Goal: Task Accomplishment & Management: Use online tool/utility

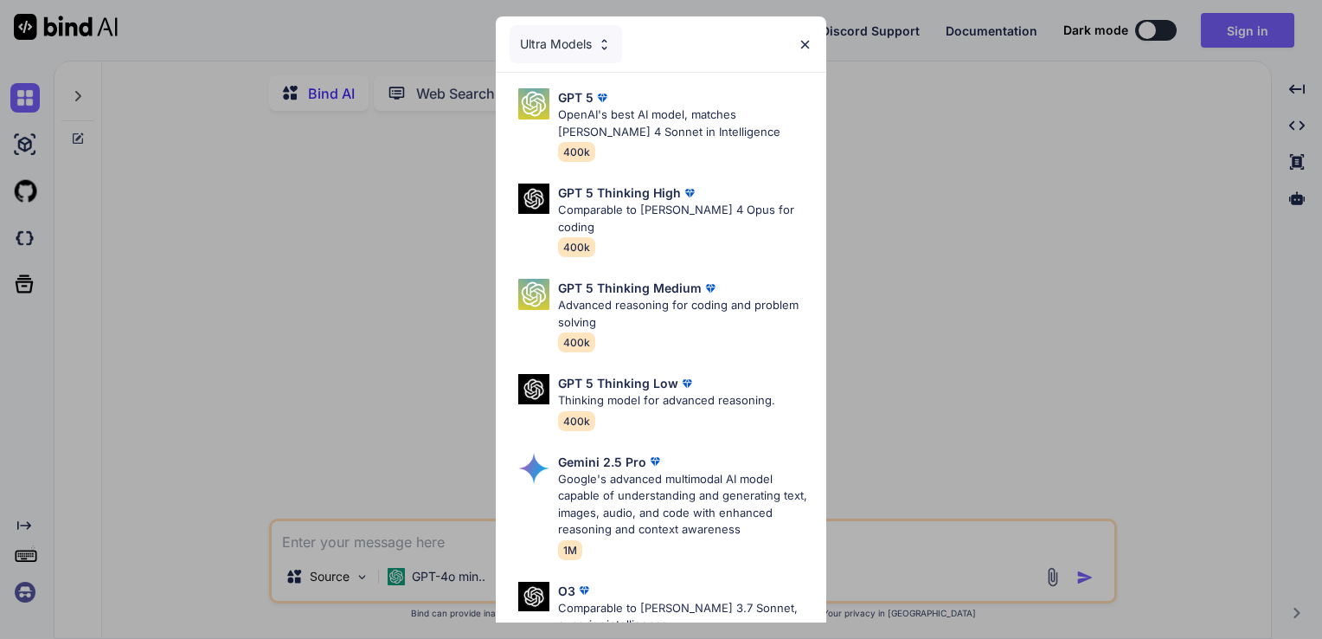
type textarea "x"
click at [815, 46] on div "Ultra Models" at bounding box center [661, 43] width 331 height 55
click at [1267, 28] on div "Ultra Models GPT 5 OpenAI's best AI model, matches Claude 4 Sonnet in Intellige…" at bounding box center [661, 319] width 1322 height 639
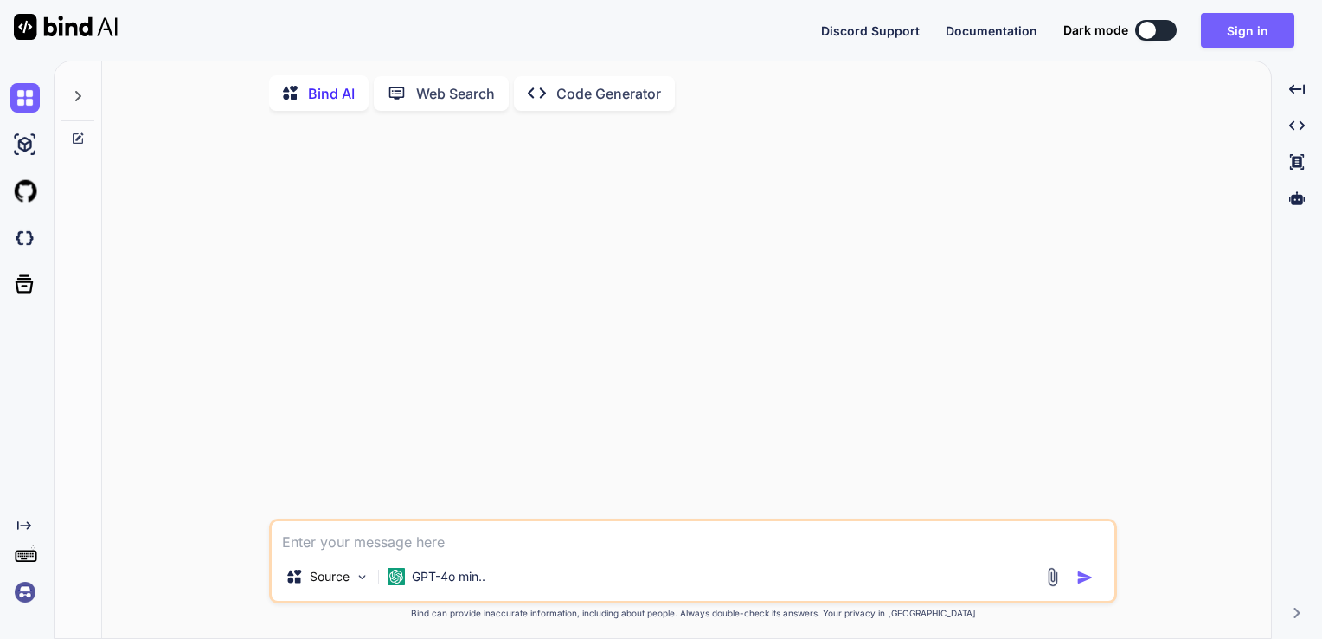
click at [1267, 28] on button "Sign in" at bounding box center [1247, 30] width 93 height 35
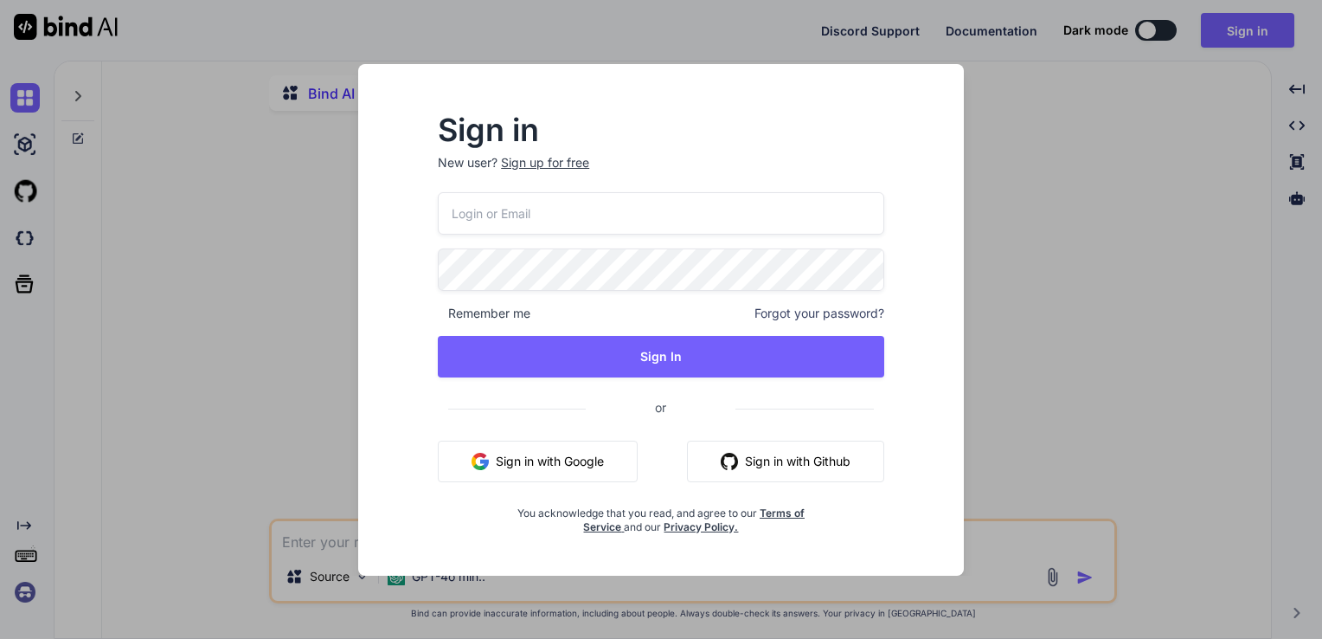
click at [601, 223] on input "email" at bounding box center [661, 213] width 447 height 42
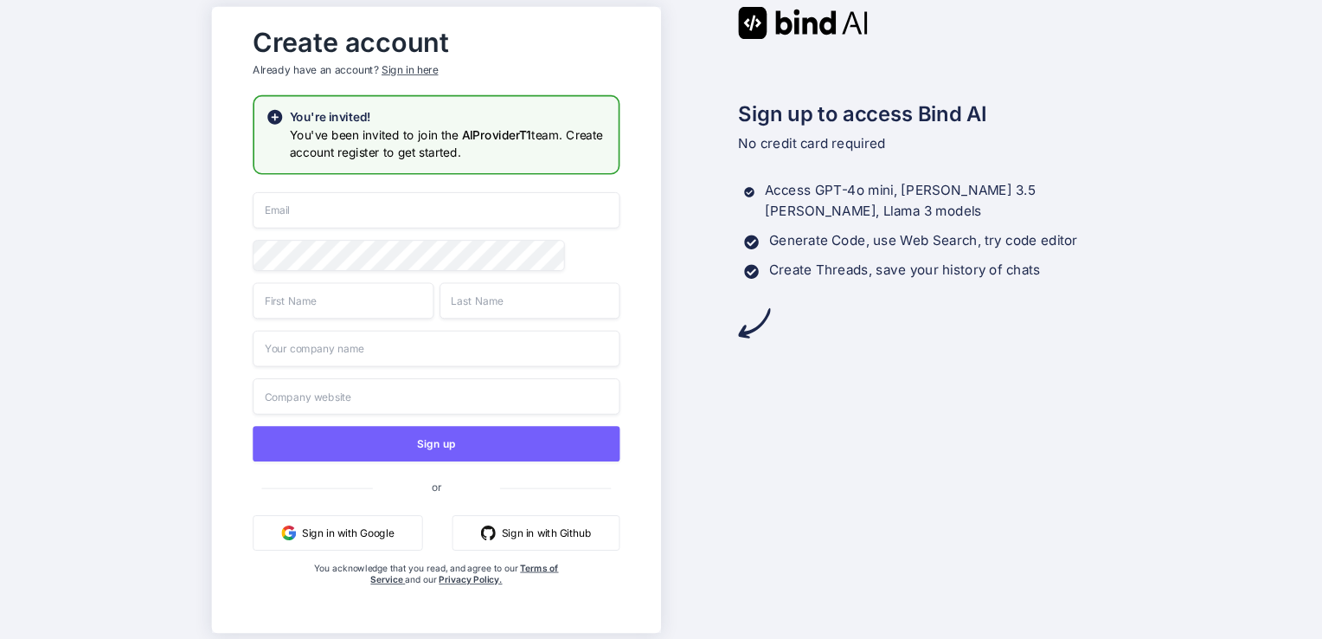
click at [319, 223] on input "email" at bounding box center [436, 210] width 367 height 36
click at [308, 202] on input "email" at bounding box center [436, 210] width 367 height 36
type input "[EMAIL_ADDRESS][DOMAIN_NAME]"
type input "sri"
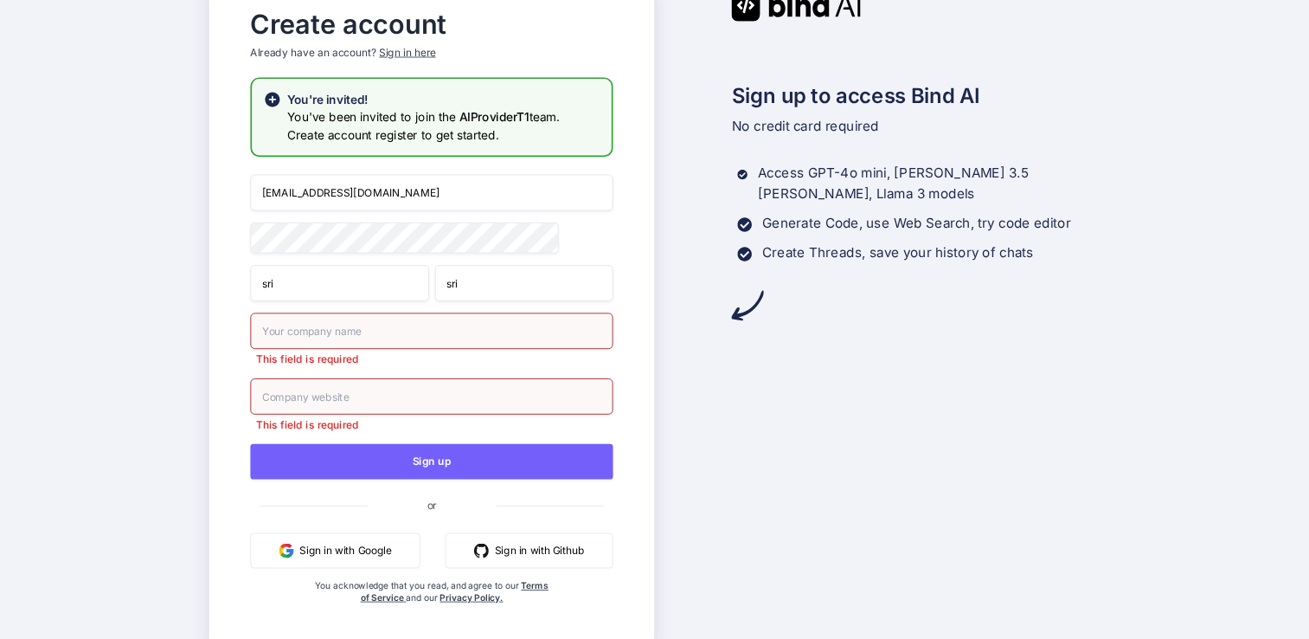
click at [344, 355] on p "This field is required" at bounding box center [432, 358] width 363 height 15
click at [344, 354] on p "This field is required" at bounding box center [432, 358] width 363 height 15
drag, startPoint x: 344, startPoint y: 354, endPoint x: 376, endPoint y: 334, distance: 37.0
click at [376, 334] on div "This field is required" at bounding box center [432, 339] width 363 height 54
click at [376, 334] on input "text" at bounding box center [432, 330] width 363 height 36
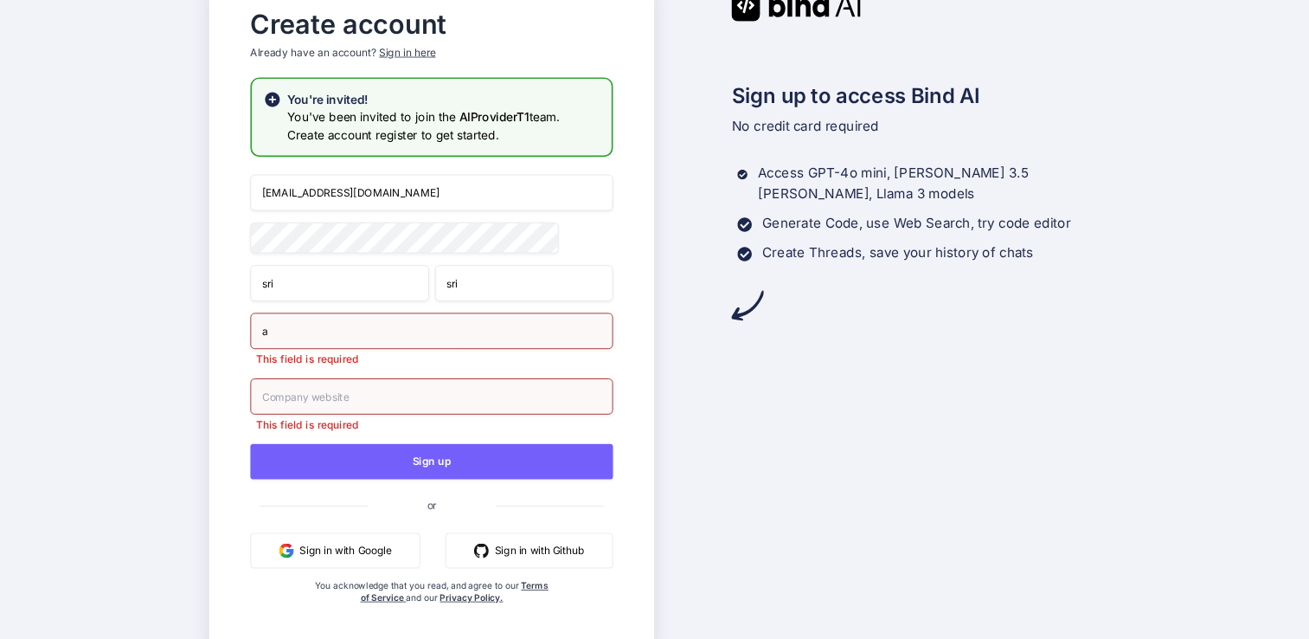
click at [376, 334] on input "a" at bounding box center [432, 330] width 363 height 36
type input "aor"
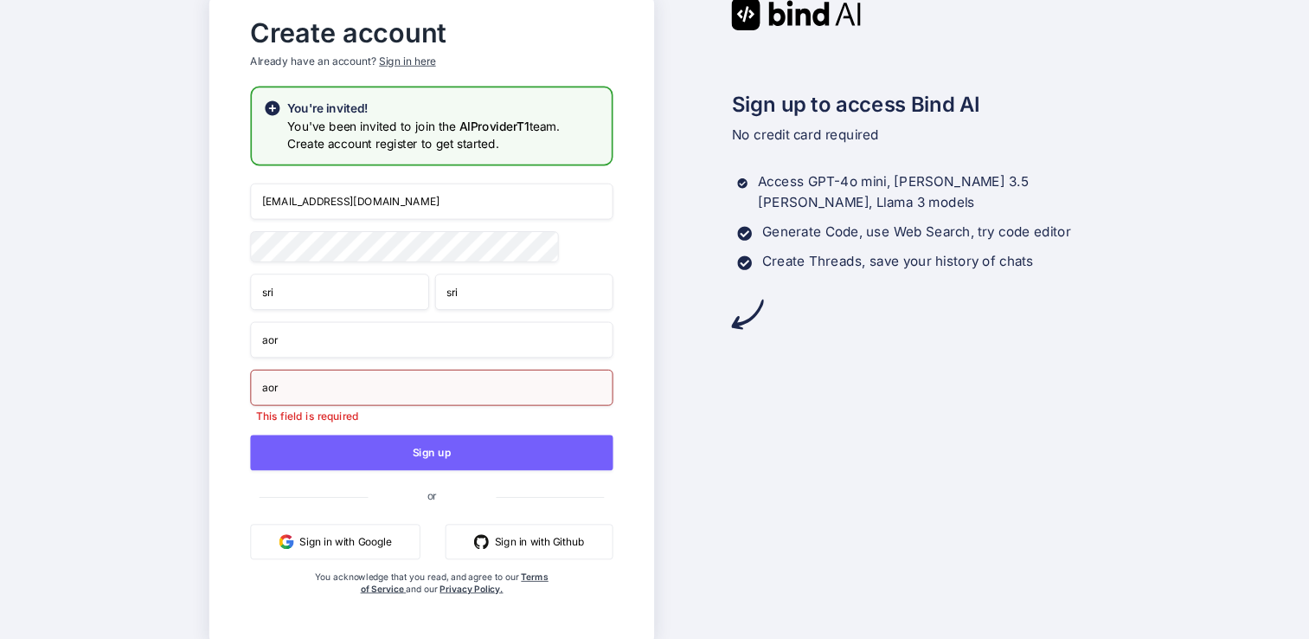
type input "aor"
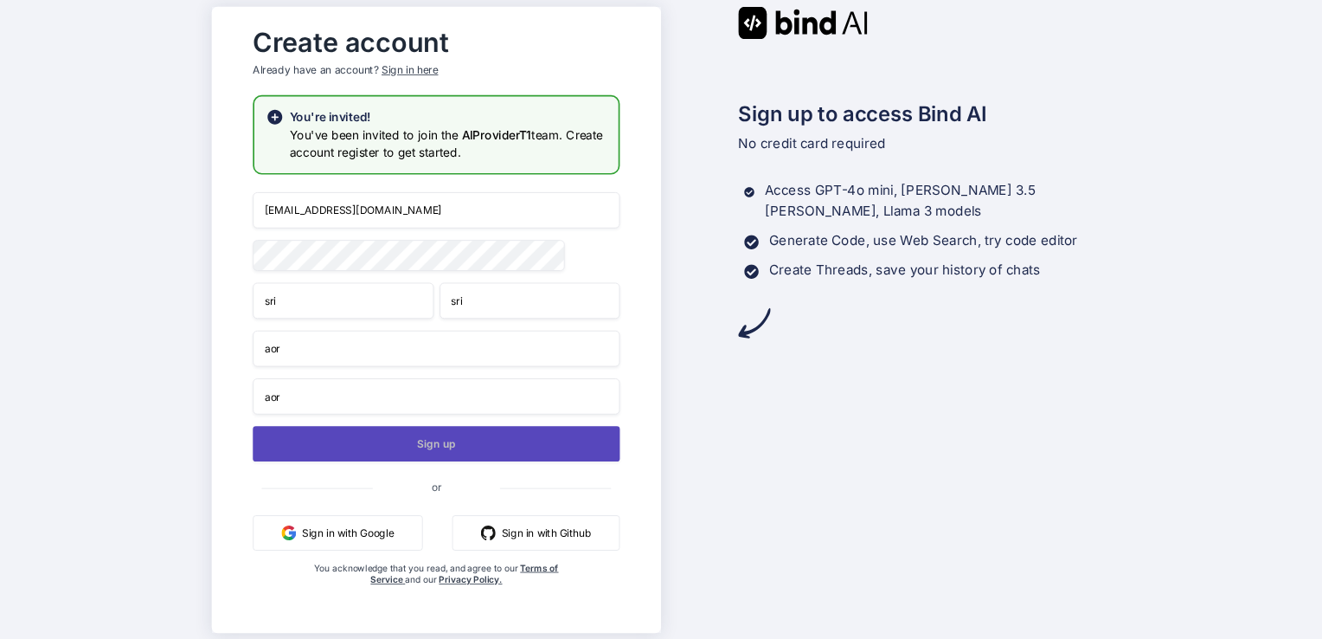
click at [436, 438] on button "Sign up" at bounding box center [436, 443] width 367 height 35
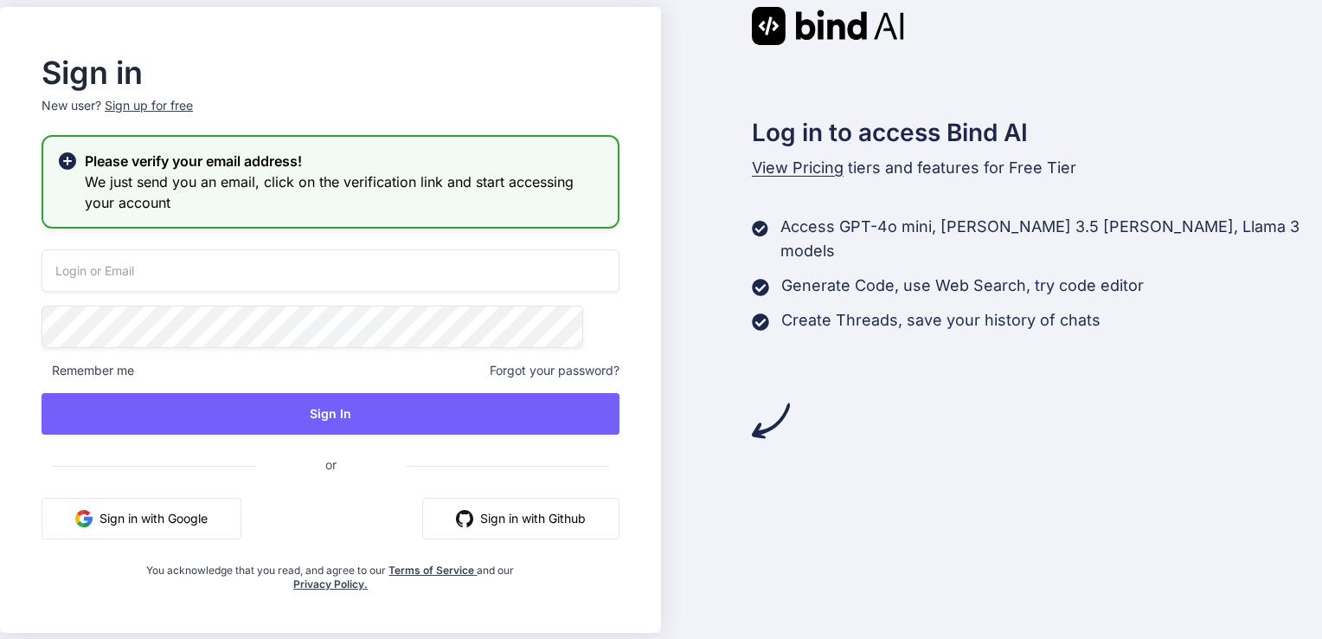
type input "sriworld@academyofrobotics.net"
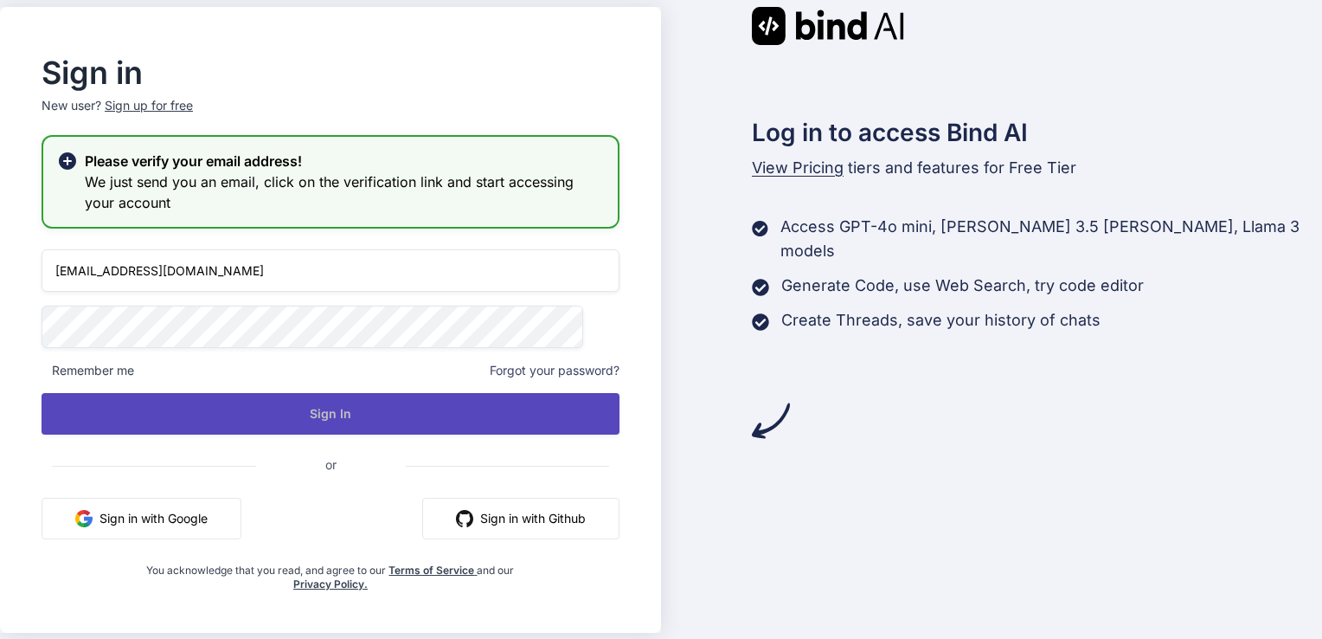
click at [322, 423] on button "Sign In" at bounding box center [331, 414] width 578 height 42
click at [357, 406] on button "Sign In" at bounding box center [331, 414] width 578 height 42
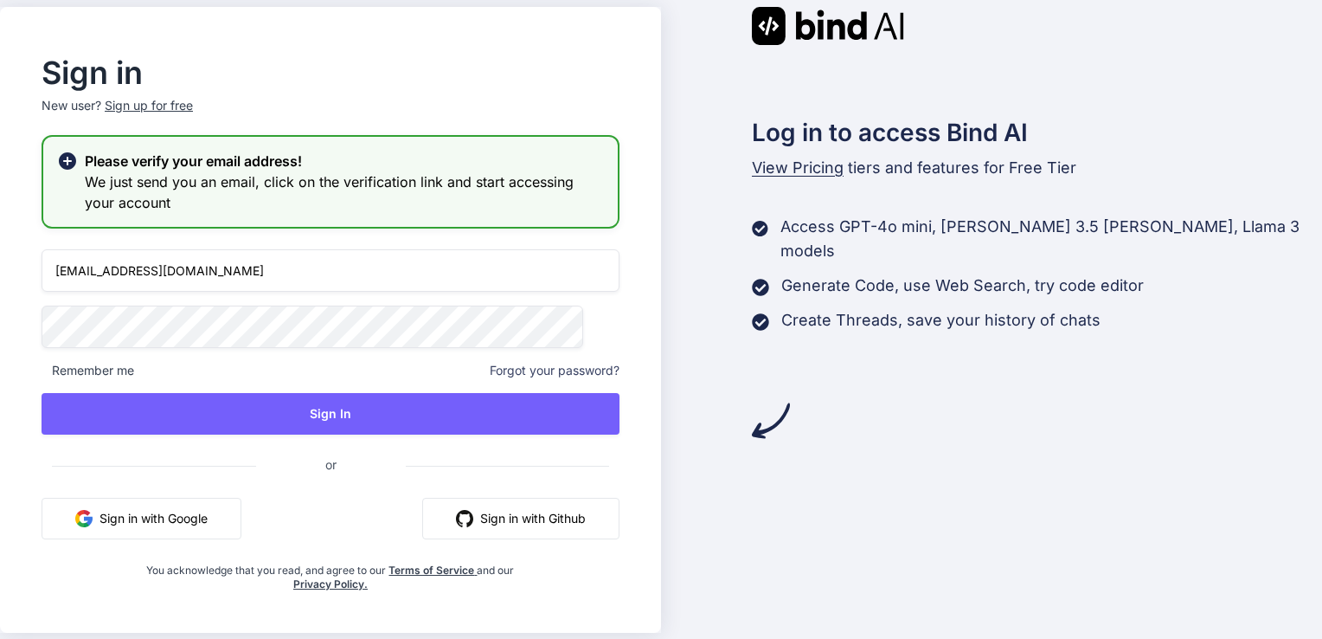
click at [608, 453] on span at bounding box center [330, 457] width 557 height 18
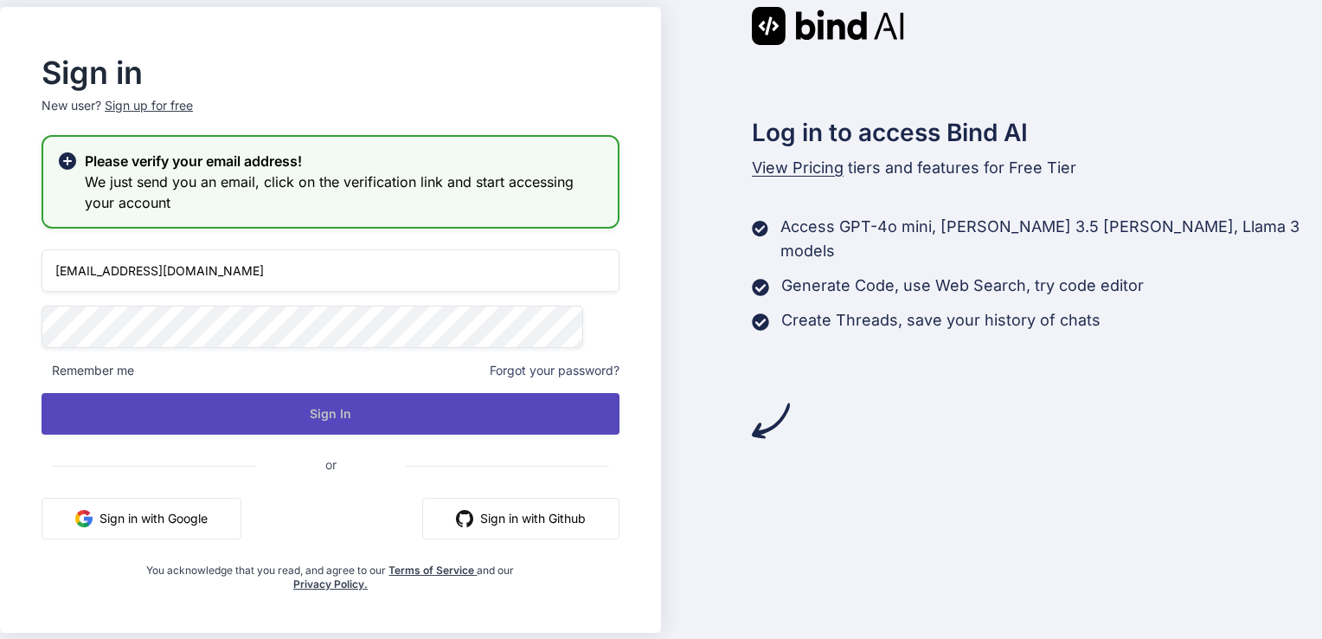
click at [169, 418] on button "Sign In" at bounding box center [331, 414] width 578 height 42
click at [272, 412] on button "Sign In" at bounding box center [331, 414] width 578 height 42
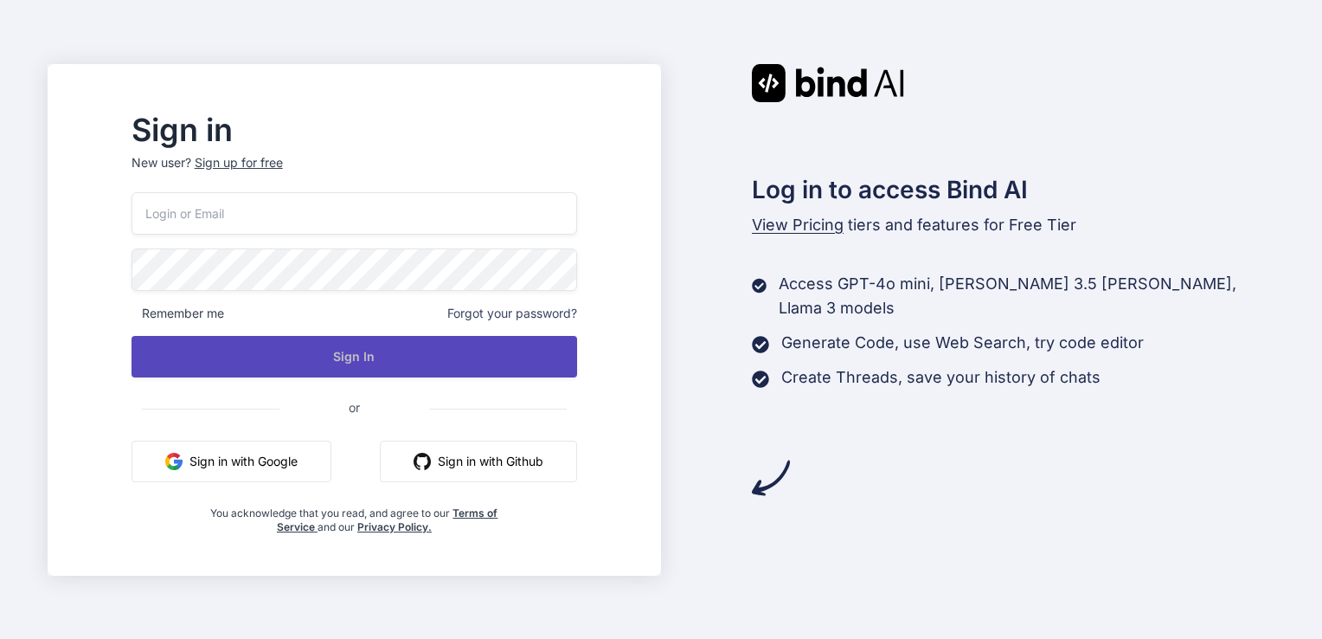
type input "sriworld@academyofrobotics.net"
click at [370, 354] on button "Sign In" at bounding box center [355, 357] width 446 height 42
click at [338, 360] on button "Sign In" at bounding box center [355, 357] width 446 height 42
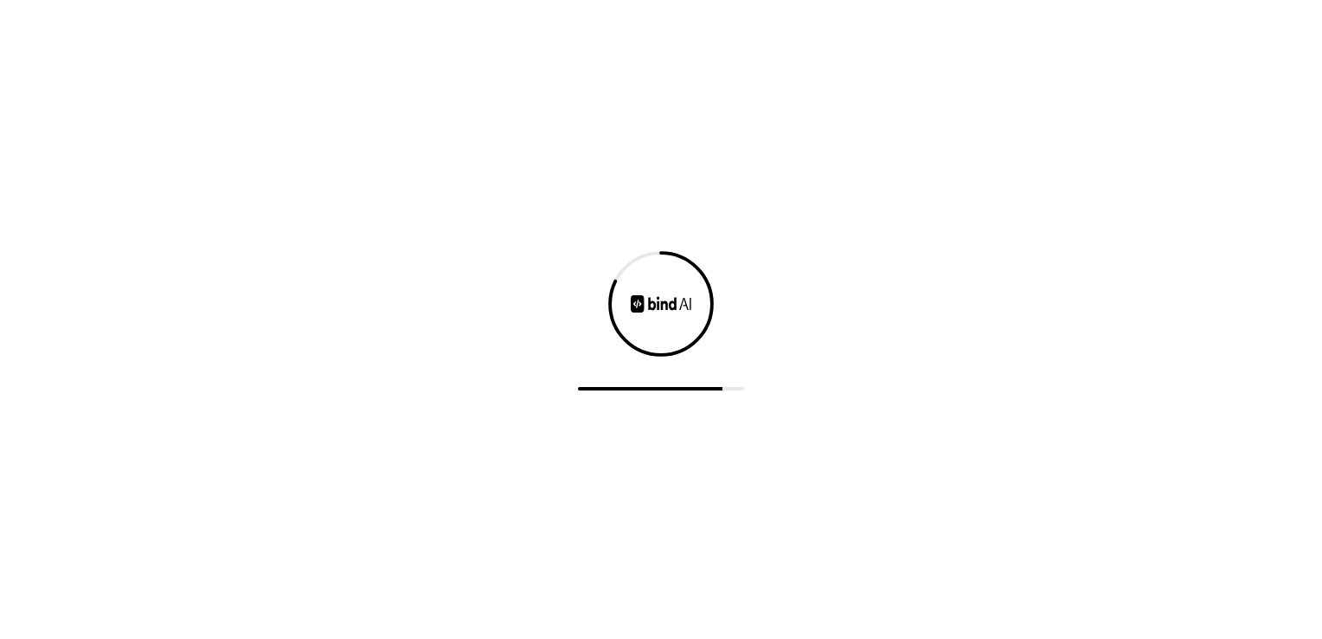
click at [338, 360] on div at bounding box center [661, 319] width 1322 height 639
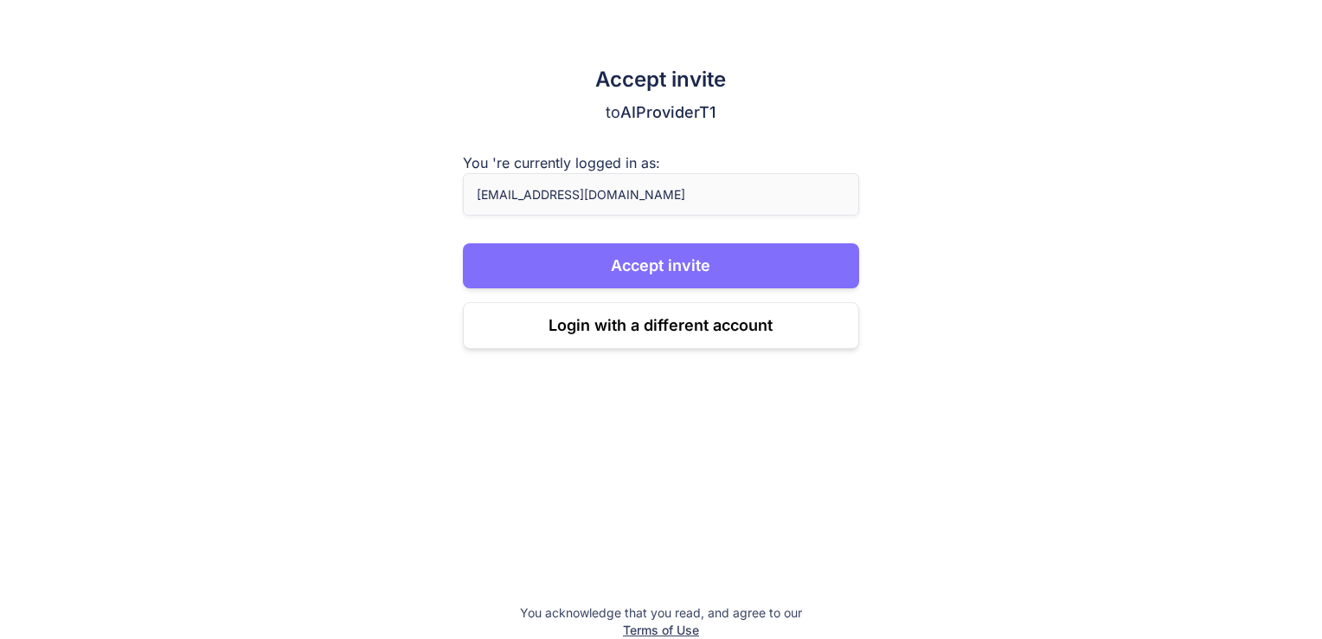
click at [678, 262] on button "Accept invite" at bounding box center [661, 265] width 396 height 45
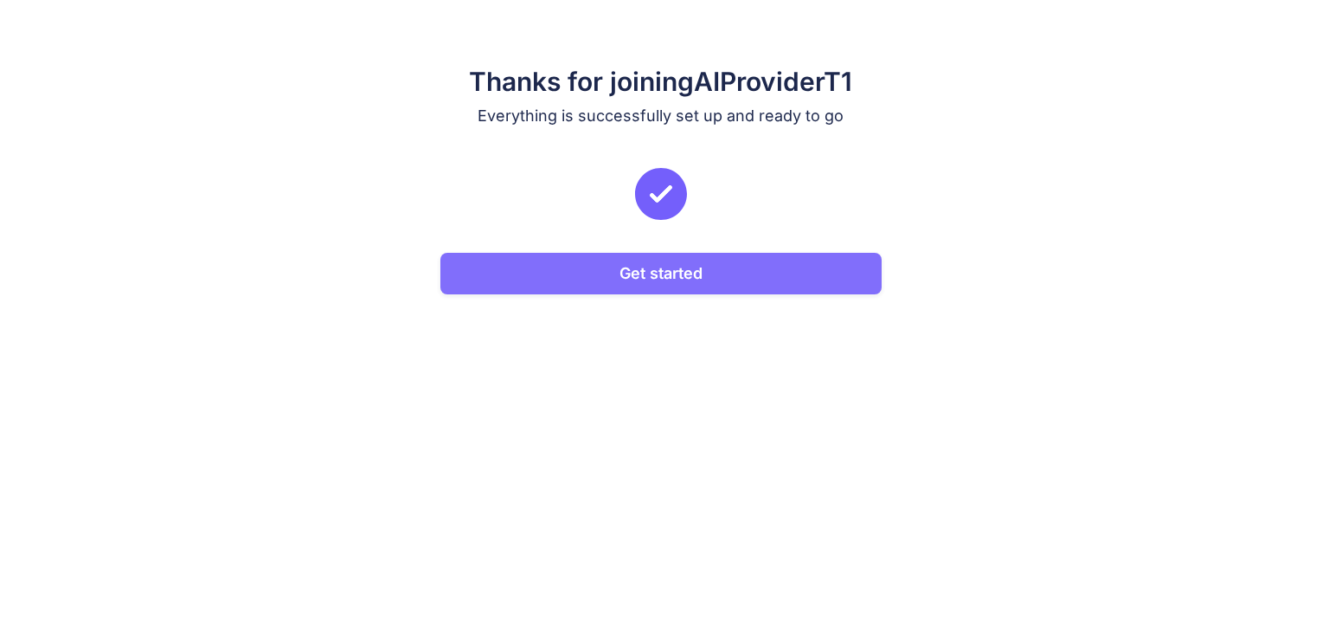
drag, startPoint x: 669, startPoint y: 300, endPoint x: 679, endPoint y: 282, distance: 20.9
click at [679, 282] on div "Thanks for joining AIProviderT1 Everything is successfully set up and ready to …" at bounding box center [661, 319] width 1322 height 639
click at [679, 282] on button "Get started" at bounding box center [661, 274] width 441 height 42
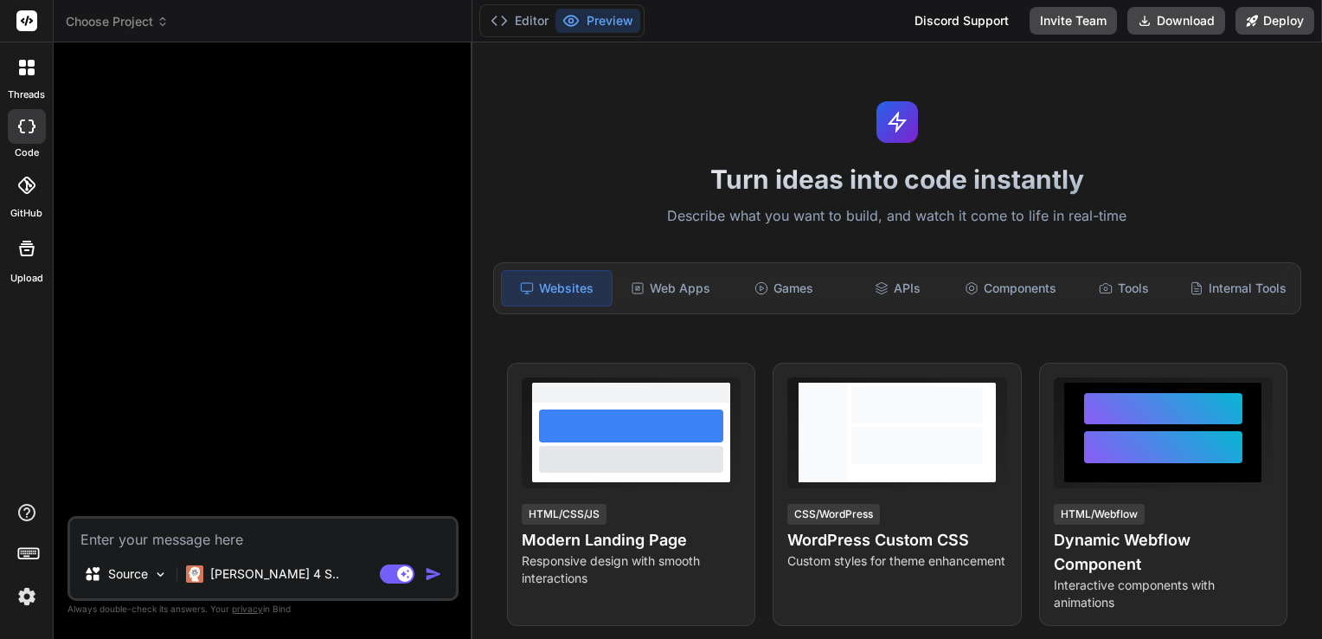
type textarea "x"
click at [1084, 23] on button "Invite Team" at bounding box center [1073, 21] width 87 height 28
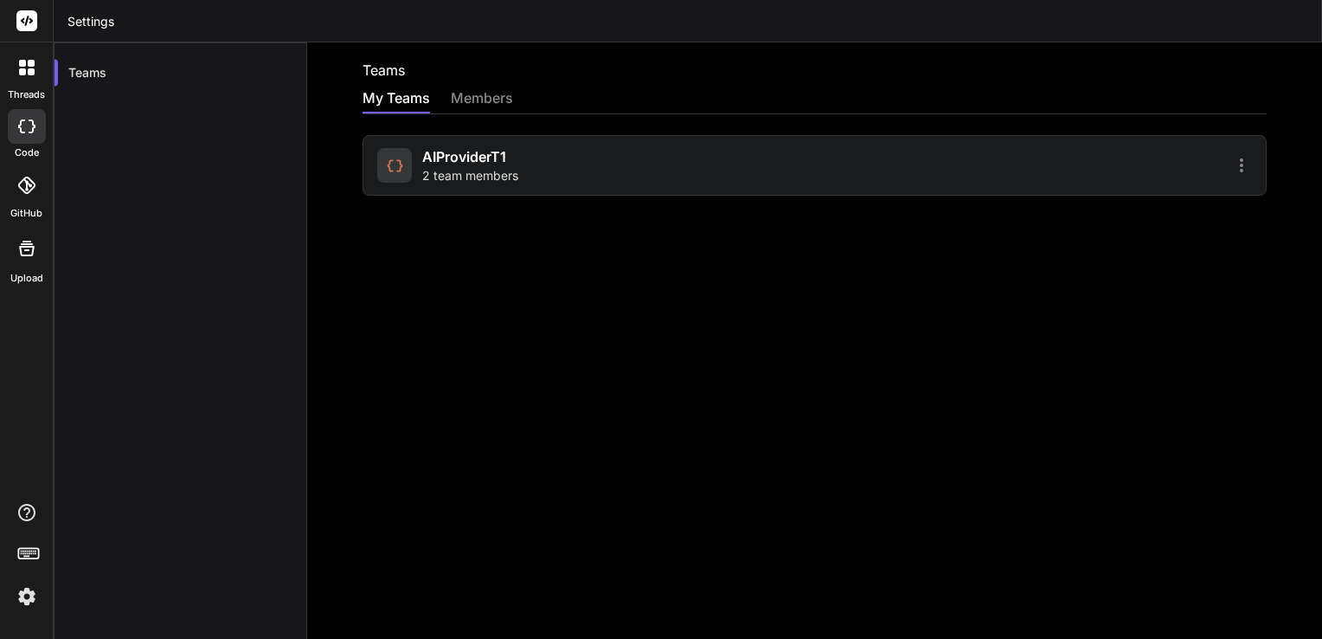
click at [1232, 167] on icon at bounding box center [1242, 165] width 21 height 21
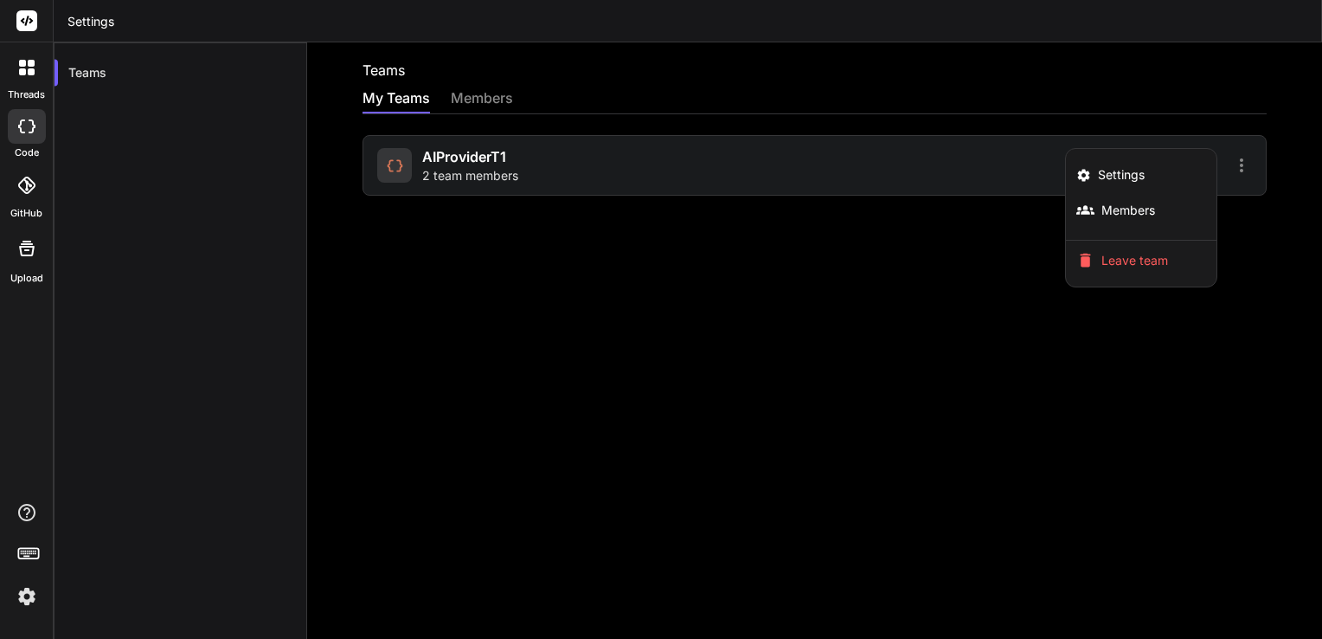
click at [492, 103] on div at bounding box center [661, 319] width 1322 height 639
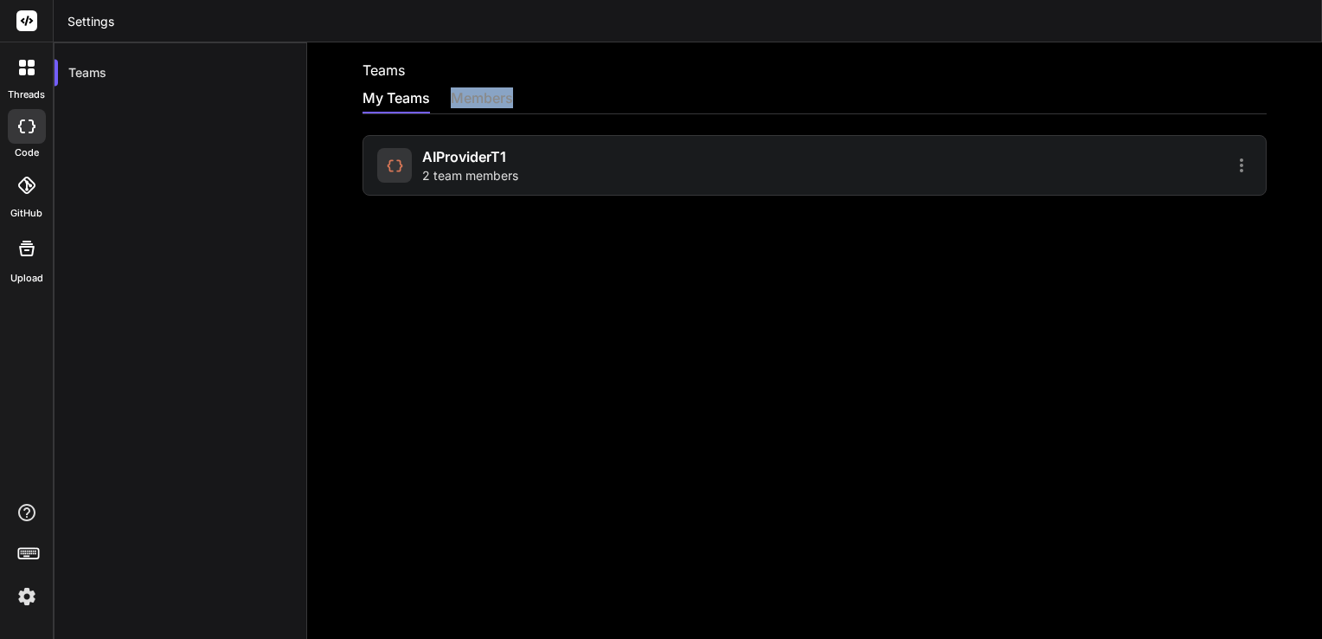
click at [492, 103] on div "members" at bounding box center [482, 99] width 62 height 24
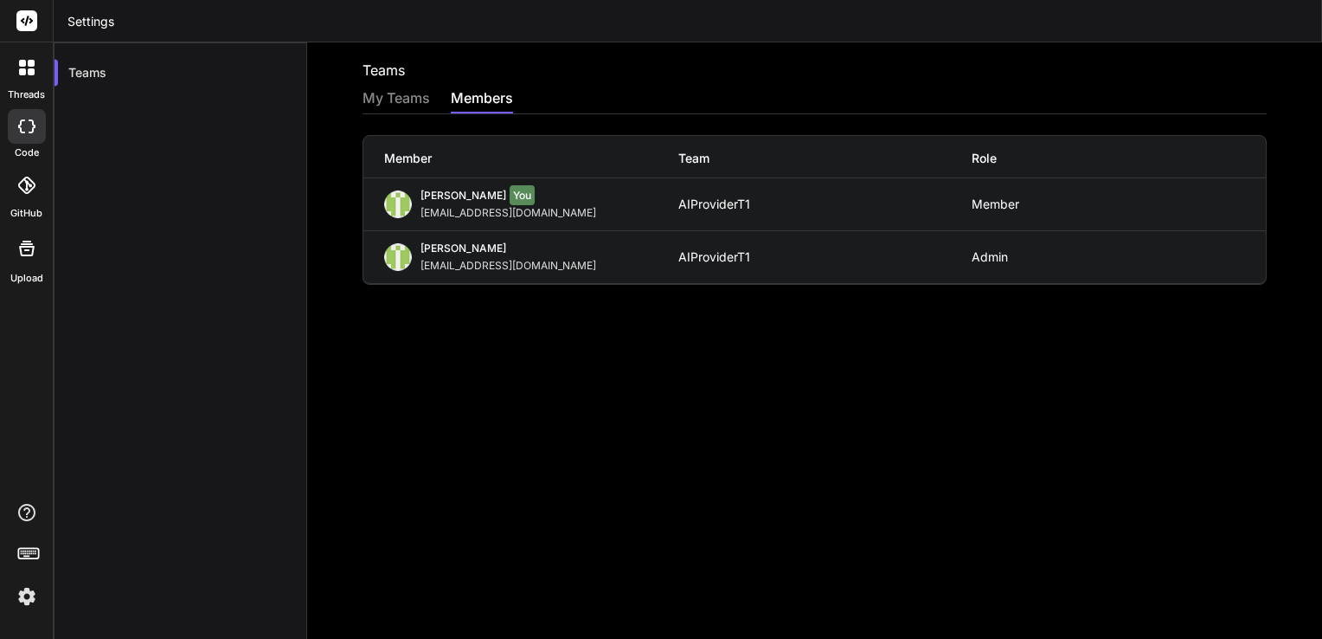
click at [608, 386] on div "Teams My Teams members Member Team Role sri sri You sriworld@academyofrobotics.…" at bounding box center [814, 340] width 1015 height 596
click at [408, 99] on div "My Teams" at bounding box center [397, 99] width 68 height 24
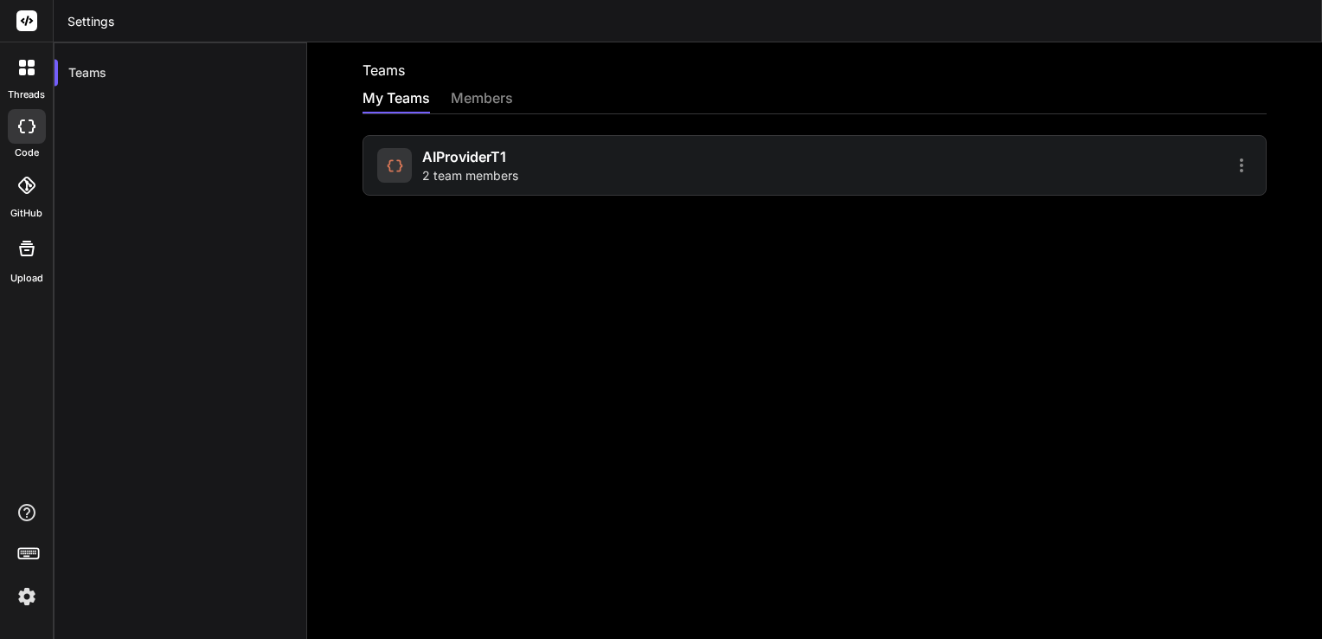
click at [27, 137] on div at bounding box center [27, 126] width 38 height 35
click at [35, 78] on div at bounding box center [27, 67] width 36 height 36
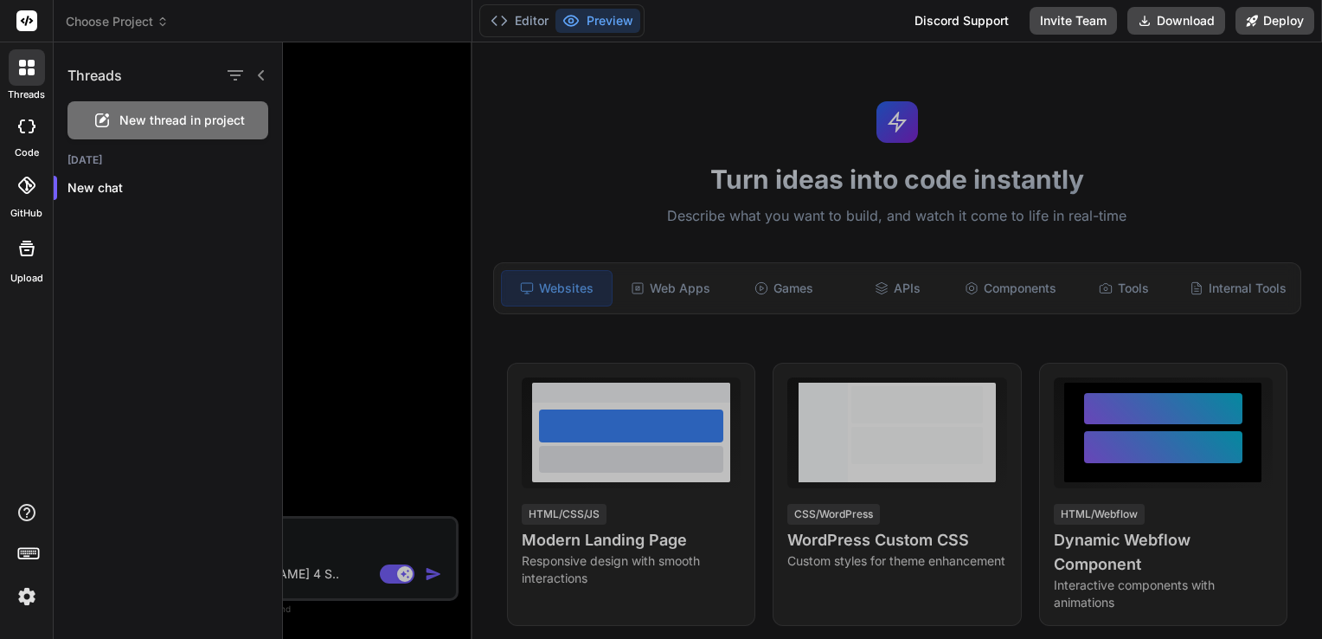
click at [540, 339] on div at bounding box center [802, 340] width 1039 height 596
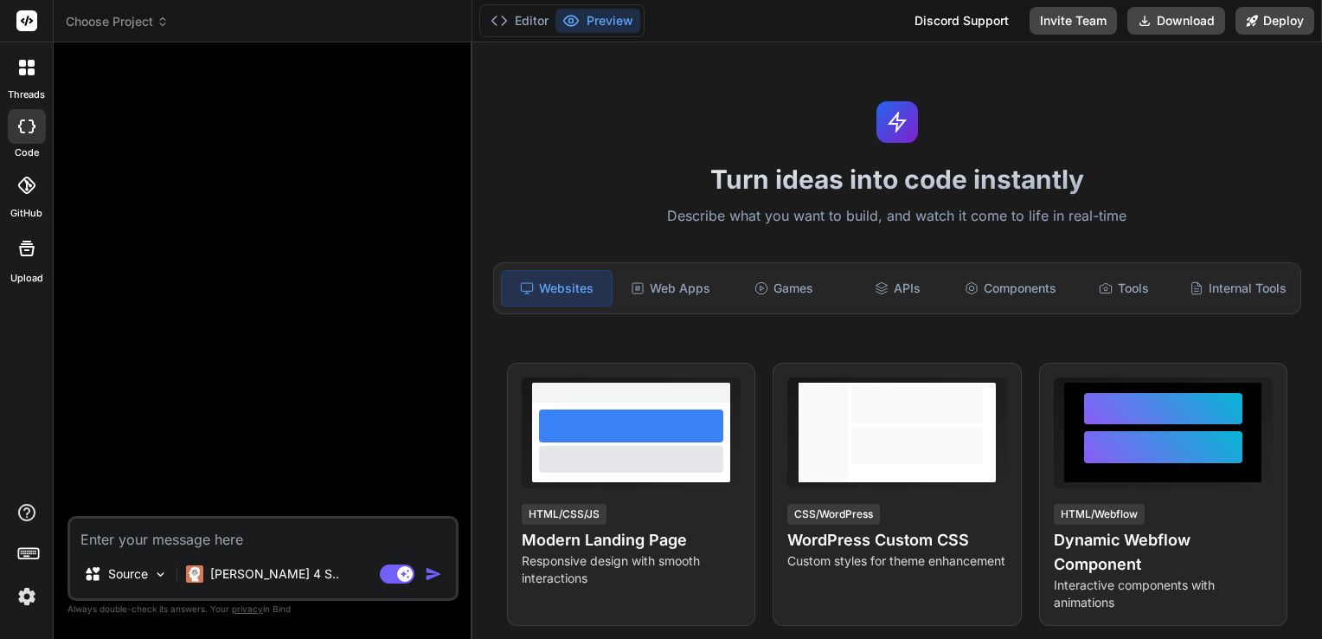
click at [340, 145] on div at bounding box center [265, 286] width 388 height 460
click at [24, 192] on icon at bounding box center [25, 185] width 17 height 17
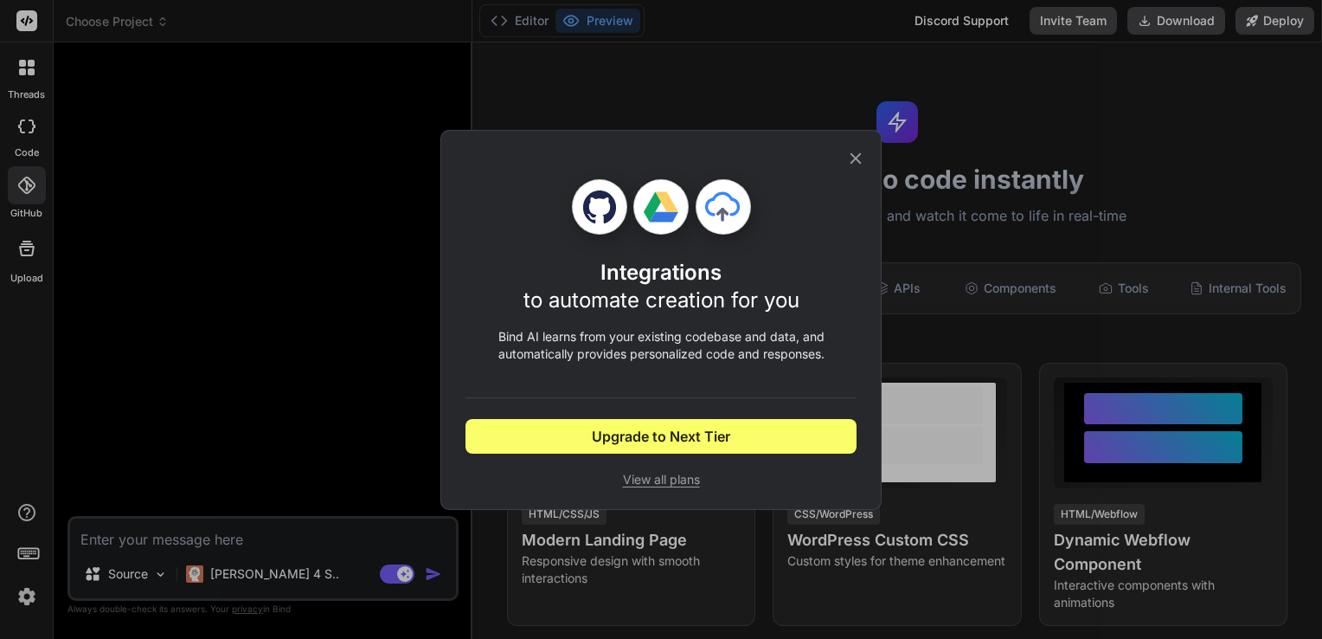
click at [672, 486] on span "View all plans" at bounding box center [661, 479] width 391 height 17
click at [852, 160] on icon at bounding box center [856, 157] width 11 height 11
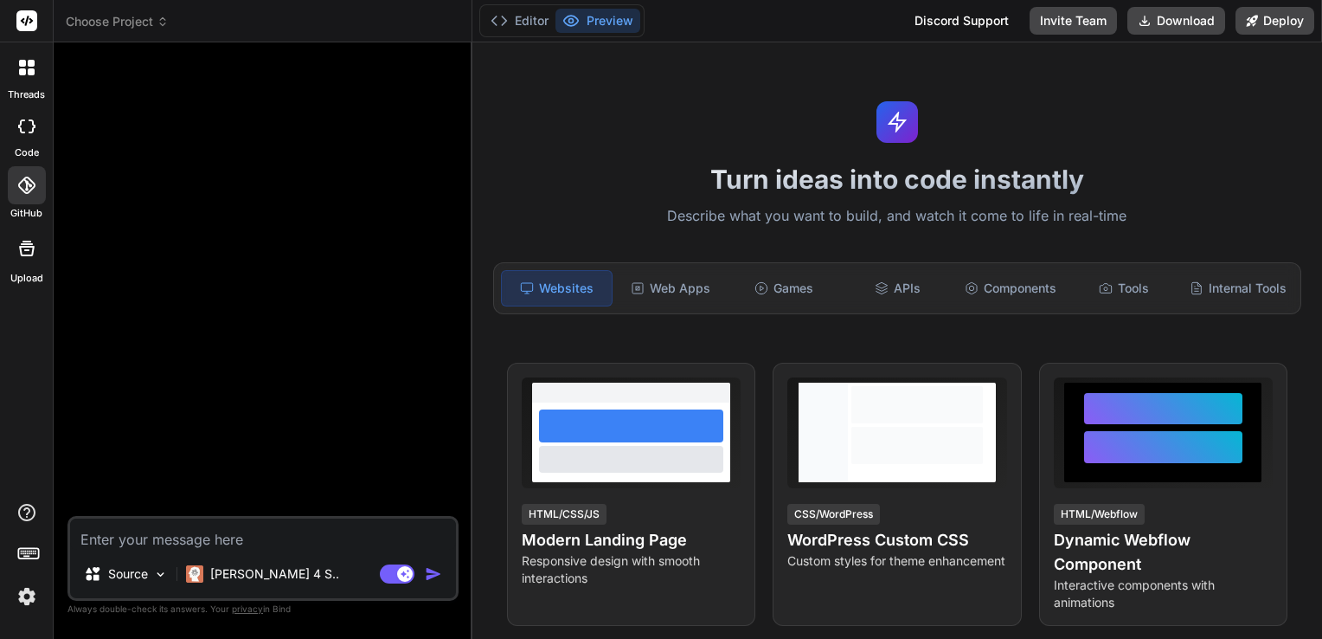
click at [29, 603] on img at bounding box center [26, 596] width 29 height 29
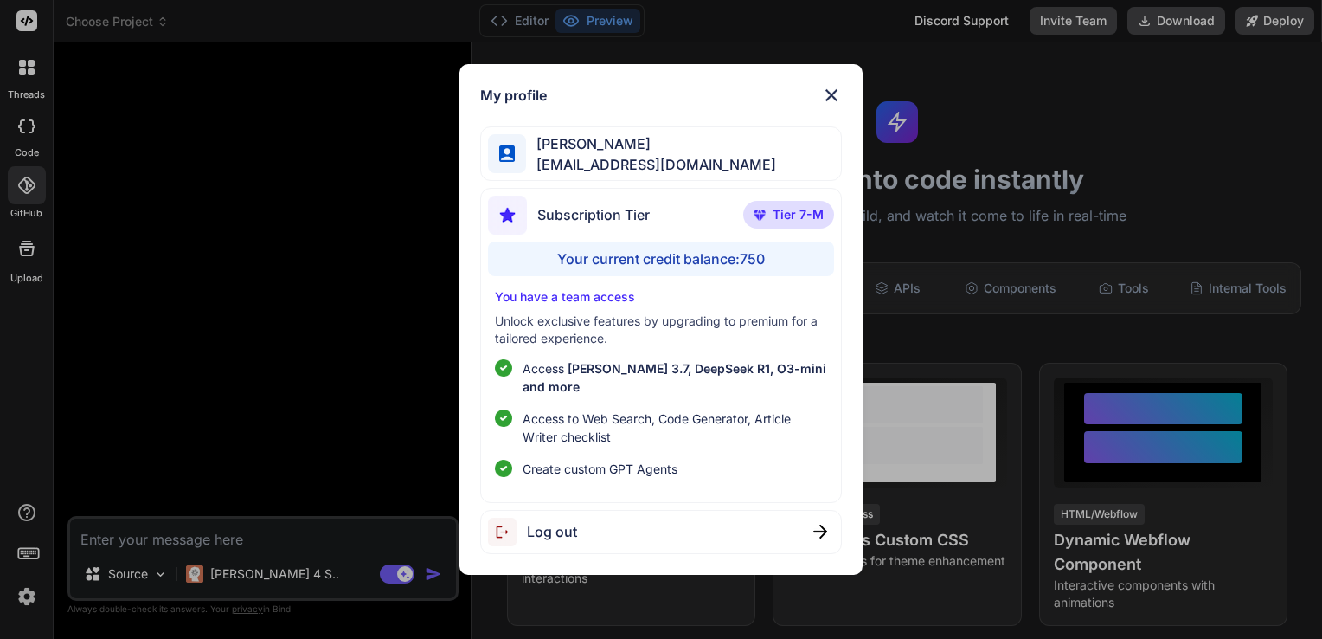
click at [658, 224] on div "Subscription Tier Tier 7-M" at bounding box center [661, 219] width 347 height 46
click at [667, 267] on div "Your current credit balance: 750" at bounding box center [661, 258] width 347 height 35
click at [679, 376] on span "Claude 3.7, DeepSeek R1, O3-mini and more" at bounding box center [675, 377] width 304 height 33
click at [677, 409] on span "Access to Web Search, Code Generator, Article Writer checklist" at bounding box center [675, 427] width 305 height 36
click at [830, 106] on img at bounding box center [831, 95] width 21 height 21
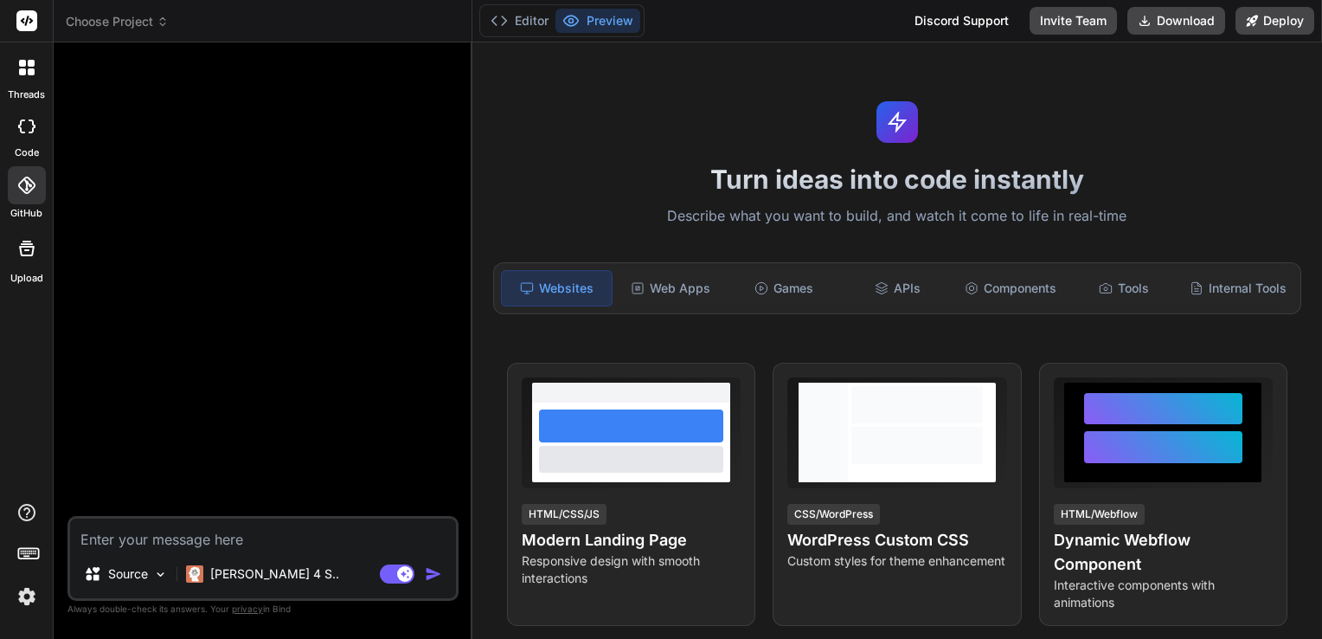
click at [293, 226] on div at bounding box center [265, 286] width 388 height 460
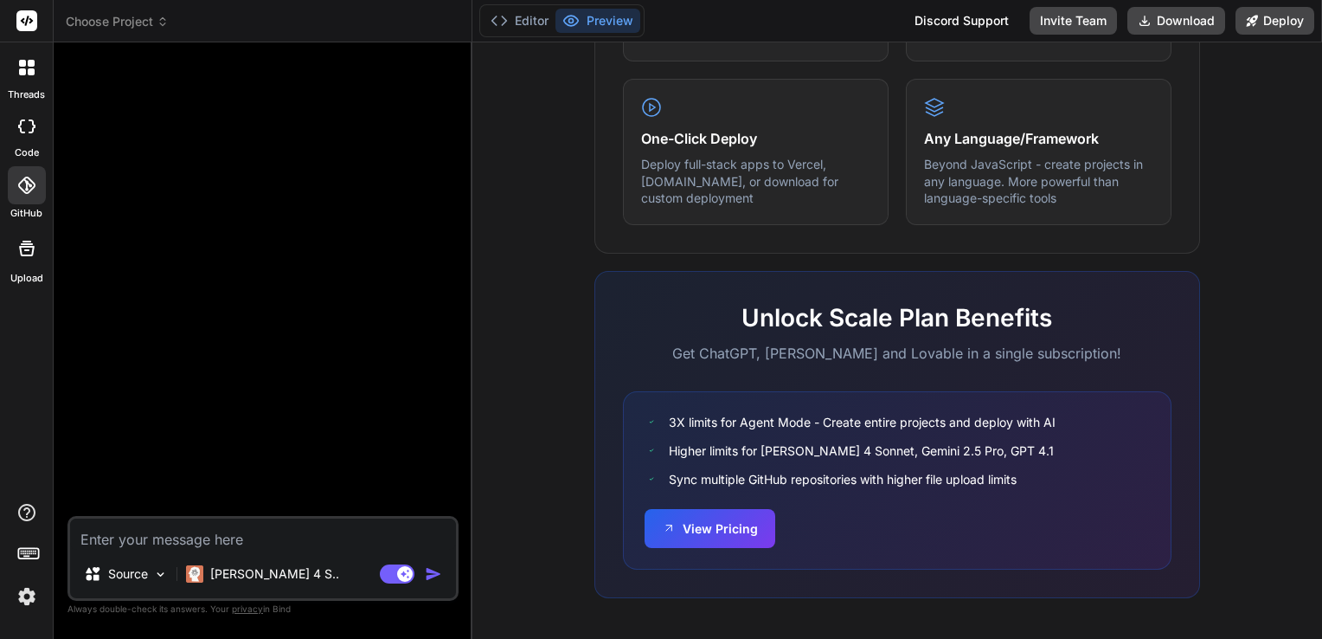
click at [252, 392] on div at bounding box center [265, 286] width 388 height 460
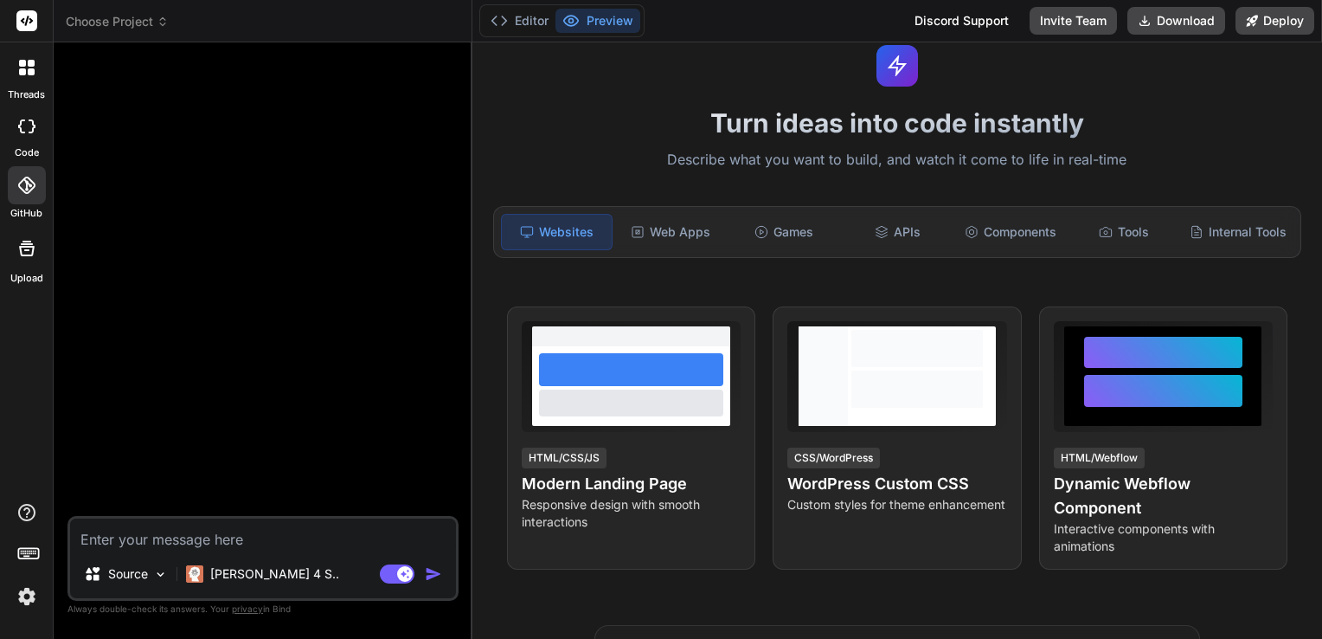
scroll to position [0, 0]
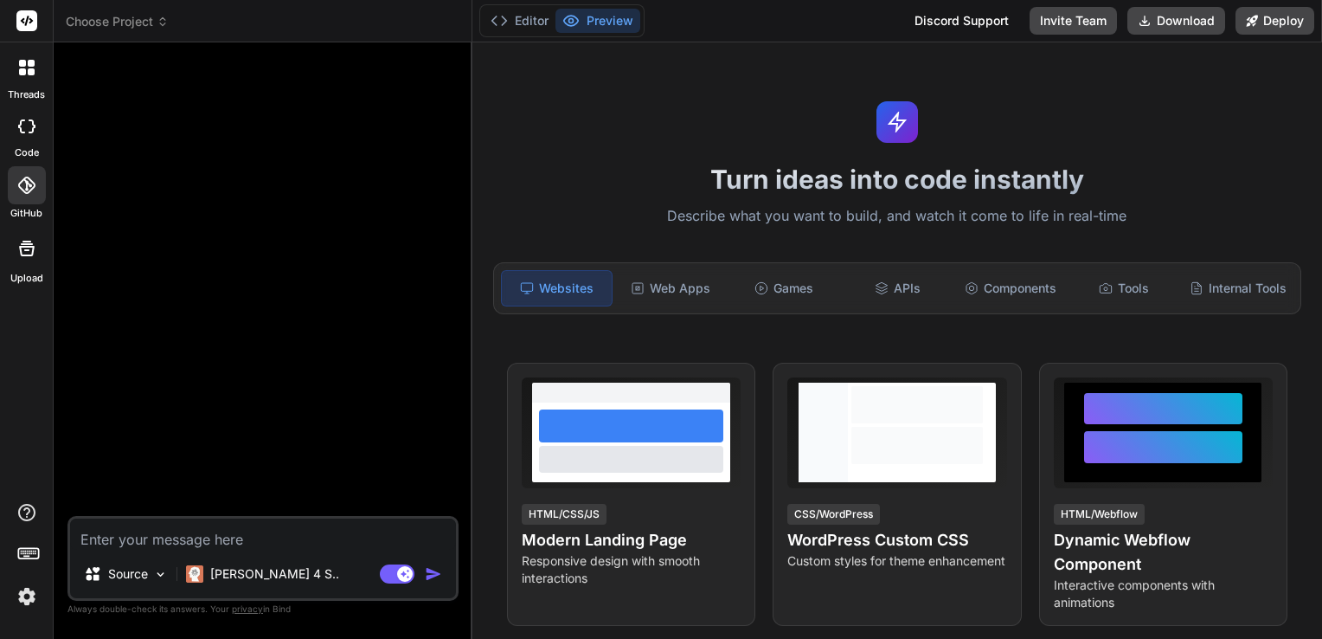
click at [248, 546] on textarea at bounding box center [263, 533] width 386 height 31
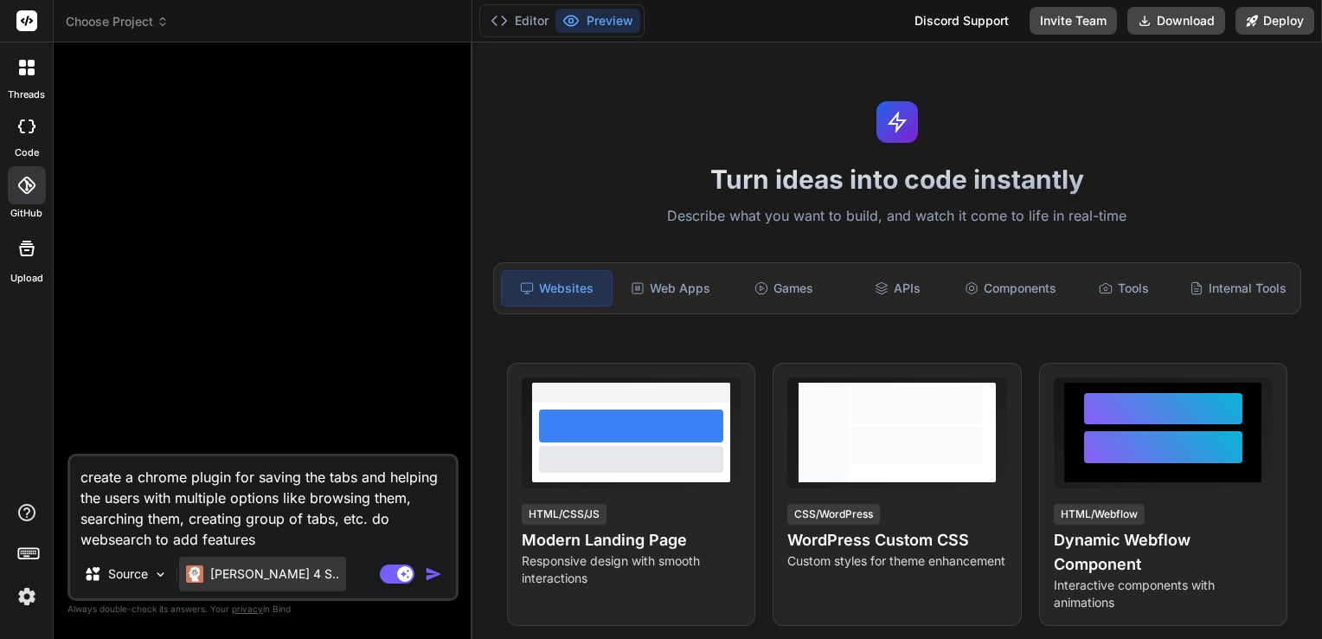
type textarea "create a chrome plugin for saving the tabs and helping the users with multiple …"
click at [229, 566] on p "Claude 4 S.." at bounding box center [274, 573] width 129 height 17
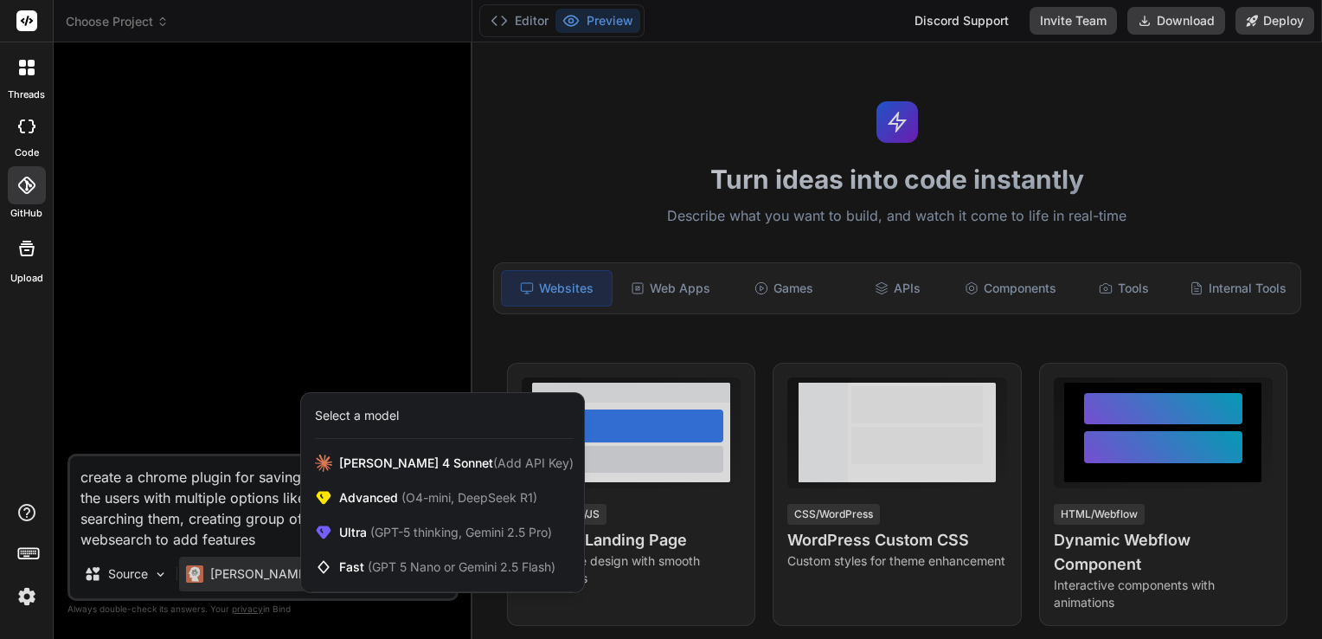
click at [260, 338] on div at bounding box center [661, 319] width 1322 height 639
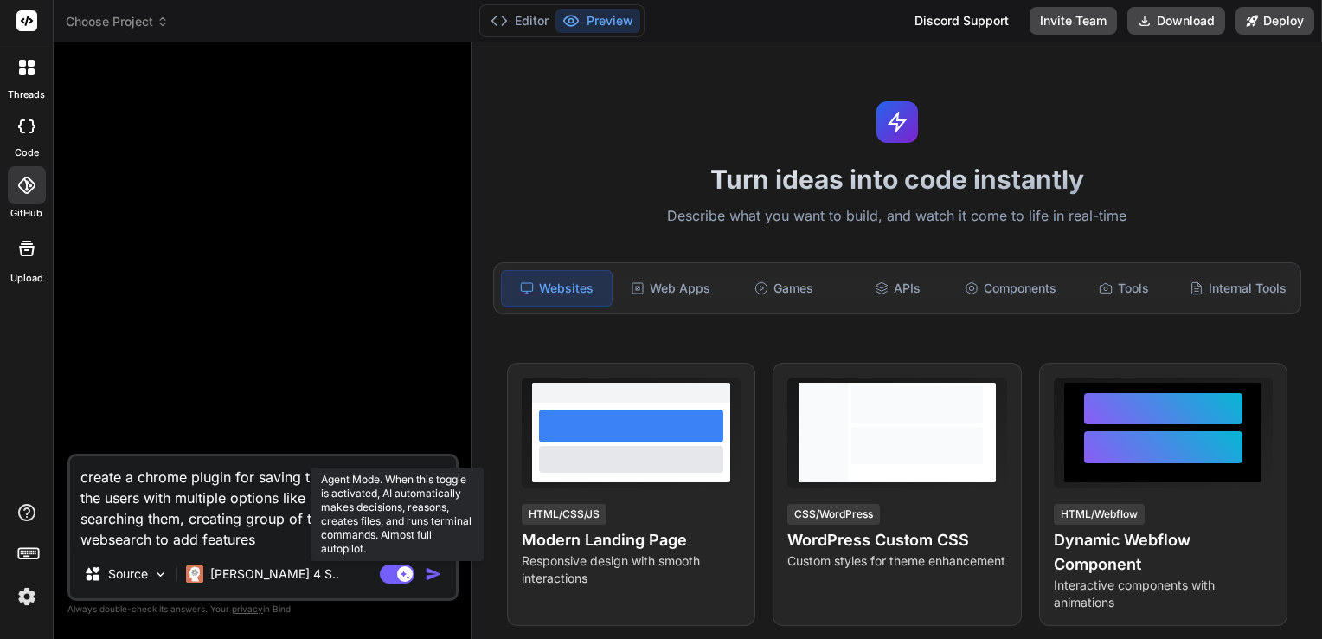
click at [391, 582] on rect at bounding box center [397, 573] width 35 height 19
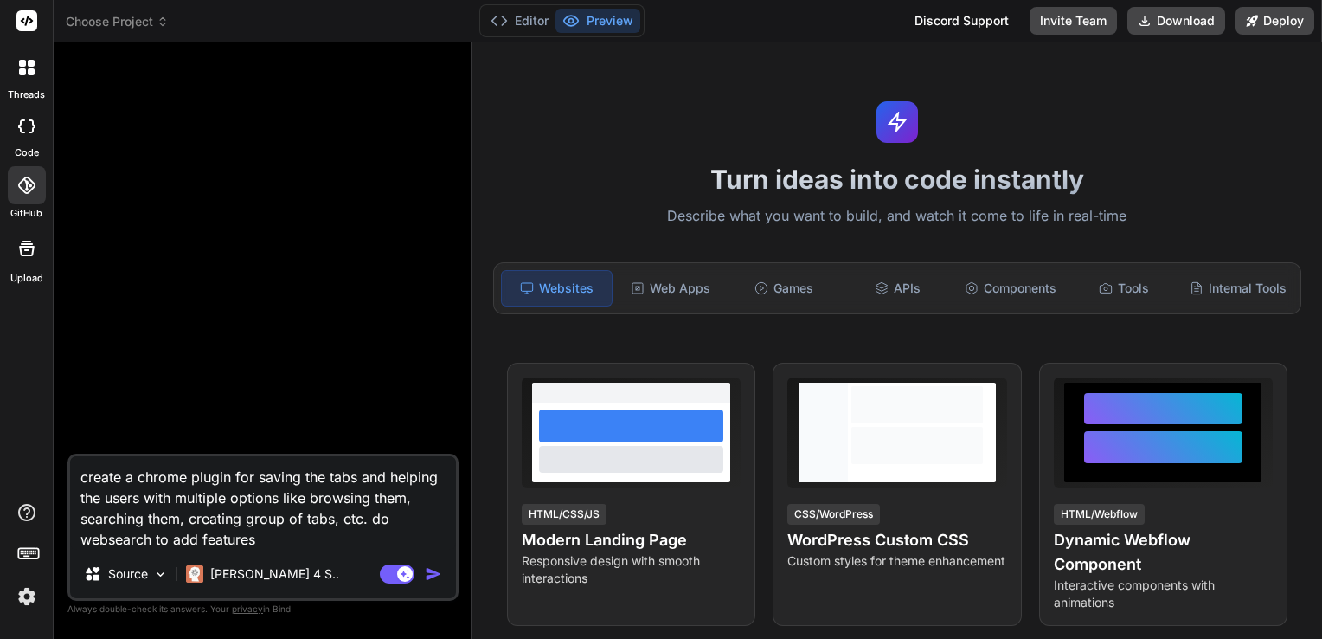
click at [430, 577] on img "button" at bounding box center [433, 573] width 17 height 17
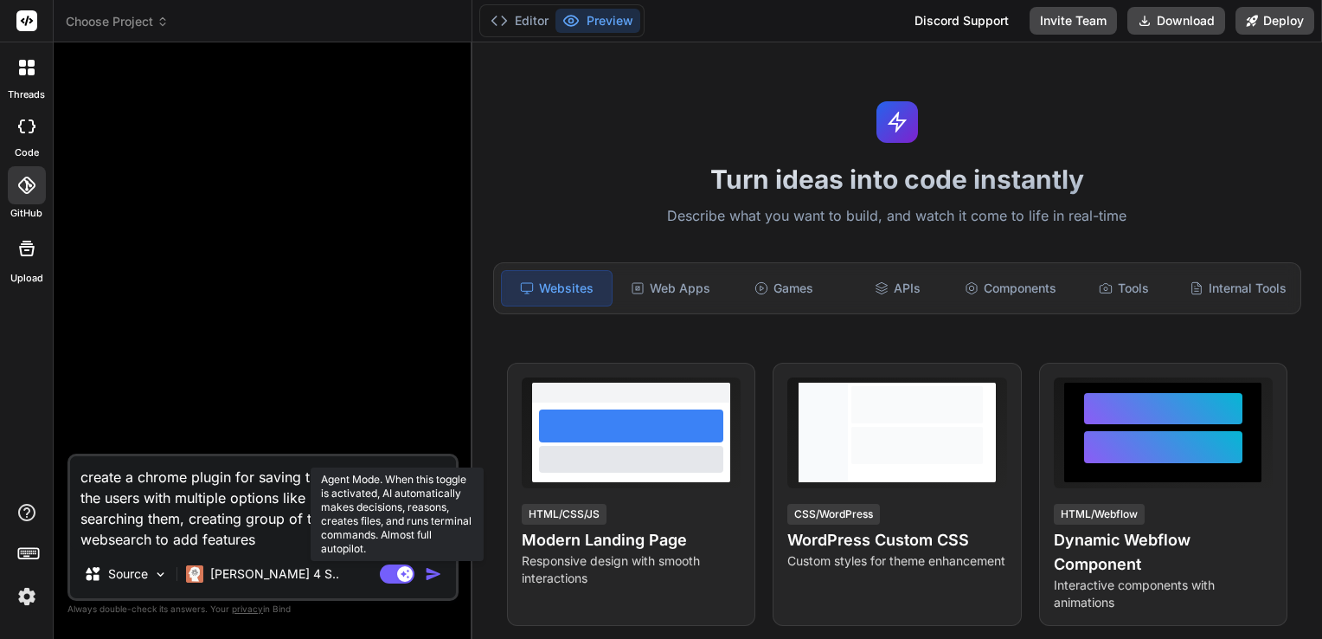
click at [405, 576] on rect at bounding box center [405, 574] width 16 height 16
click at [405, 576] on rect at bounding box center [397, 573] width 35 height 19
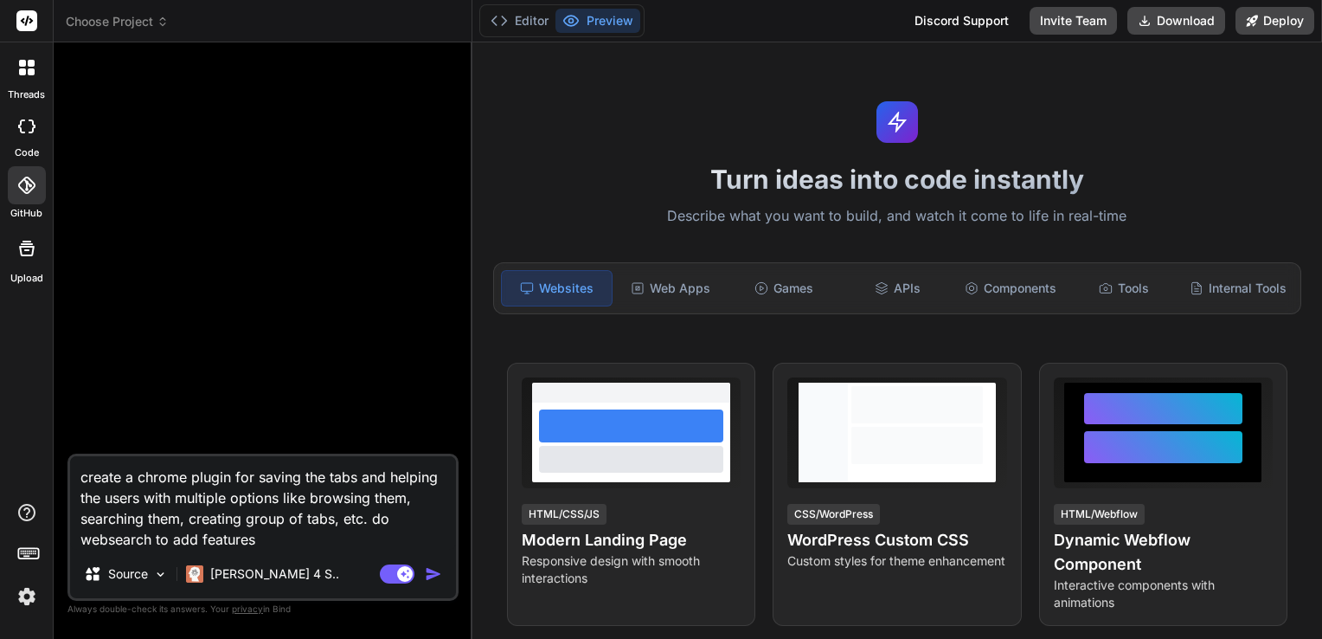
click at [269, 213] on div at bounding box center [265, 254] width 388 height 397
click at [438, 570] on img "button" at bounding box center [433, 573] width 17 height 17
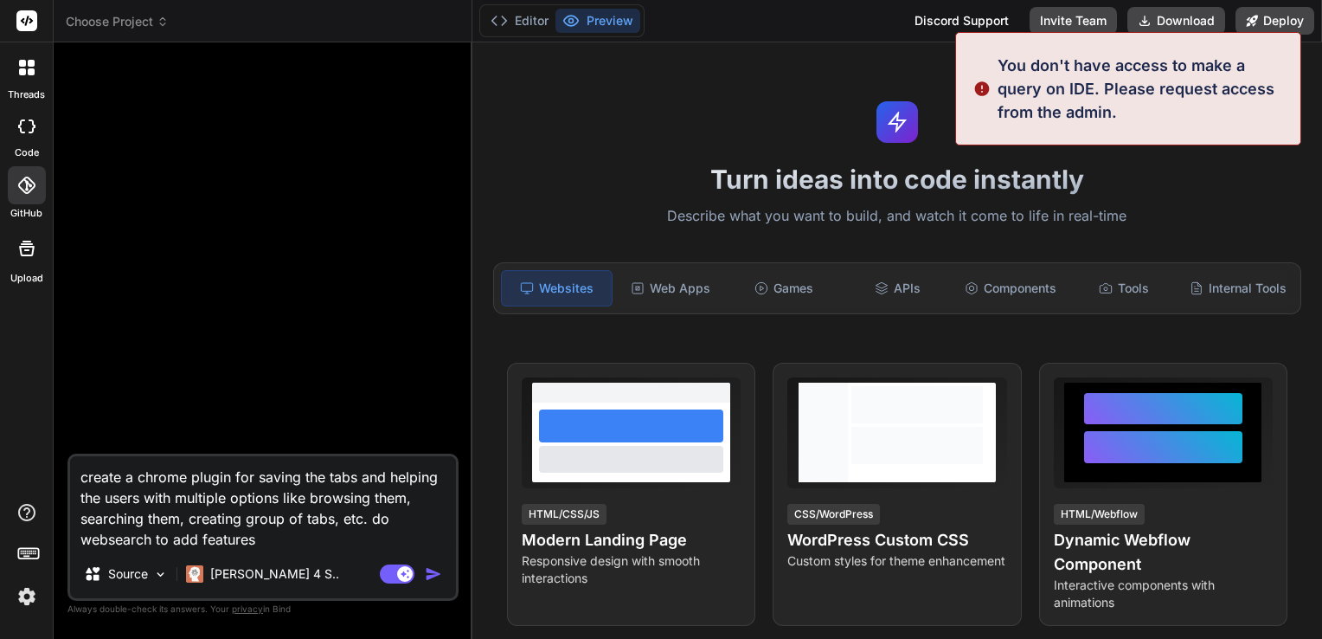
click at [218, 517] on textarea "create a chrome plugin for saving the tabs and helping the users with multiple …" at bounding box center [263, 502] width 386 height 93
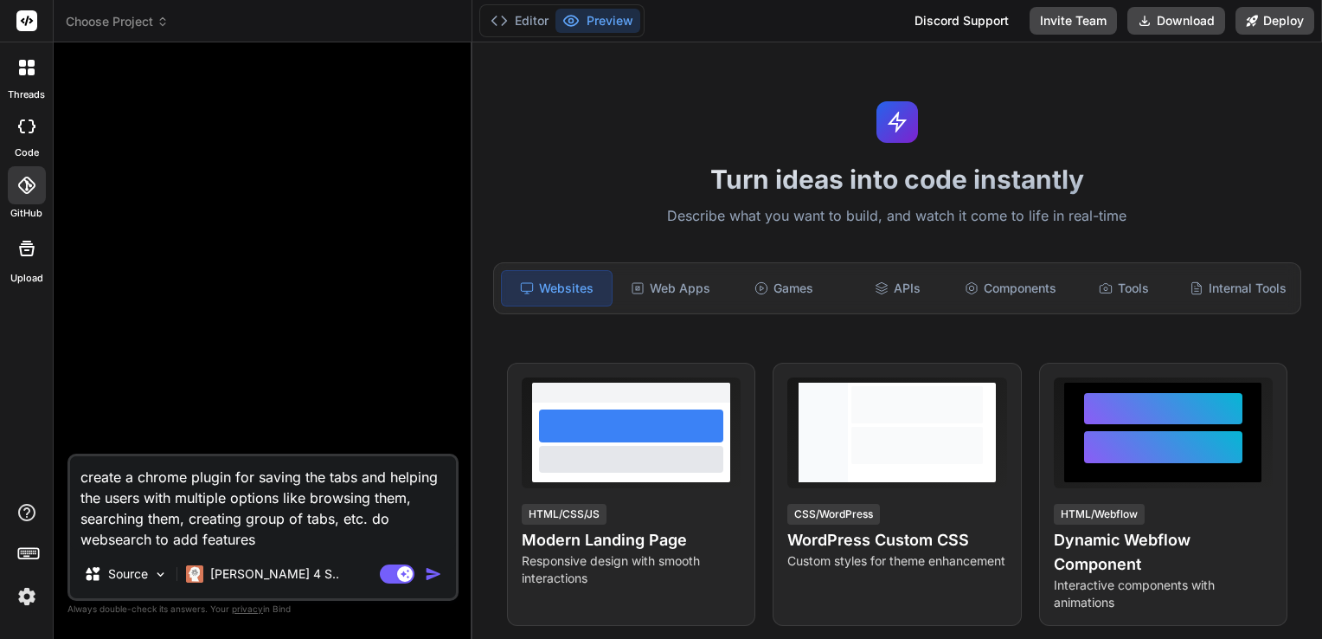
click at [284, 291] on div at bounding box center [265, 254] width 388 height 397
click at [1221, 97] on div "Turn ideas into code instantly Describe what you want to build, and watch it co…" at bounding box center [898, 340] width 850 height 596
type textarea "x"
click at [329, 487] on textarea "create a chrome plugin for saving the tabs and helping the users with multiple …" at bounding box center [263, 502] width 386 height 93
